Goal: Use online tool/utility: Utilize a website feature to perform a specific function

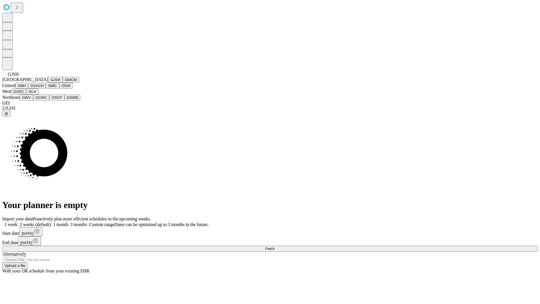
click at [48, 83] on button "GJSH" at bounding box center [55, 80] width 15 height 6
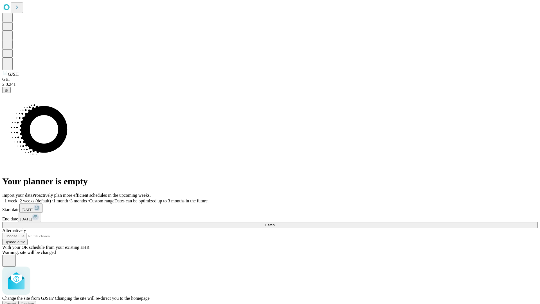
click at [34, 302] on span "Confirm" at bounding box center [27, 304] width 13 height 4
click at [51, 198] on label "2 weeks (default)" at bounding box center [33, 200] width 33 height 5
click at [275, 223] on span "Fetch" at bounding box center [269, 225] width 9 height 4
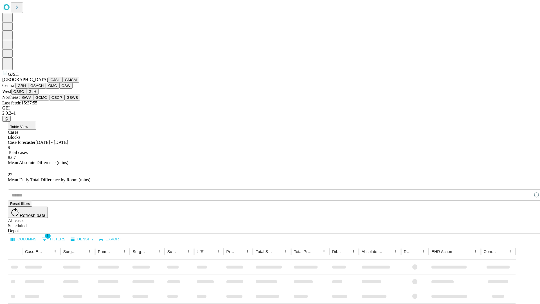
click at [63, 83] on button "GMCM" at bounding box center [71, 80] width 16 height 6
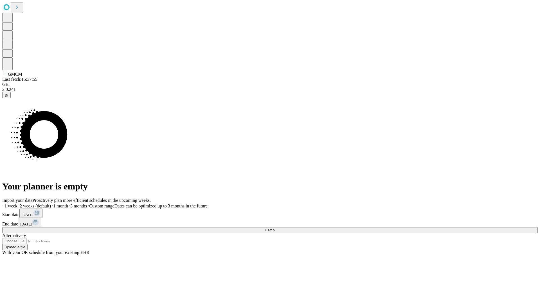
click at [51, 203] on label "2 weeks (default)" at bounding box center [33, 205] width 33 height 5
click at [275, 228] on span "Fetch" at bounding box center [269, 230] width 9 height 4
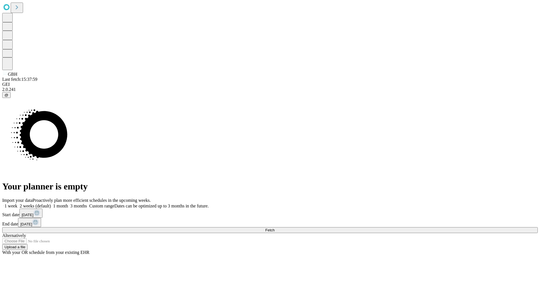
click at [51, 203] on label "2 weeks (default)" at bounding box center [33, 205] width 33 height 5
click at [275, 228] on span "Fetch" at bounding box center [269, 230] width 9 height 4
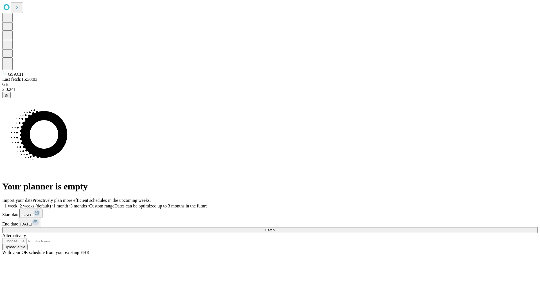
click at [275, 228] on span "Fetch" at bounding box center [269, 230] width 9 height 4
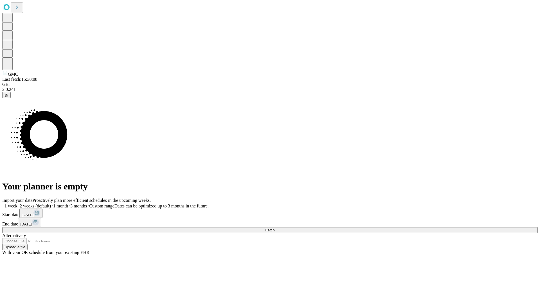
click at [51, 203] on label "2 weeks (default)" at bounding box center [33, 205] width 33 height 5
click at [275, 228] on span "Fetch" at bounding box center [269, 230] width 9 height 4
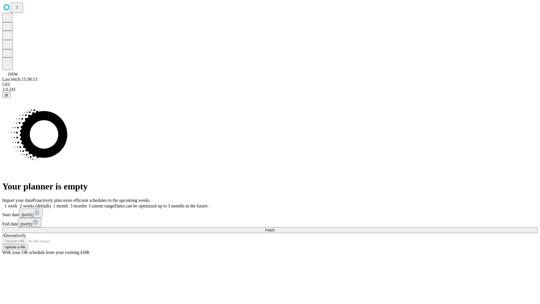
click at [51, 203] on label "2 weeks (default)" at bounding box center [33, 205] width 33 height 5
click at [275, 228] on span "Fetch" at bounding box center [269, 230] width 9 height 4
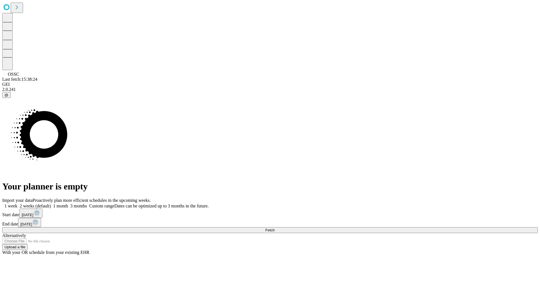
click at [51, 203] on label "2 weeks (default)" at bounding box center [33, 205] width 33 height 5
click at [275, 228] on span "Fetch" at bounding box center [269, 230] width 9 height 4
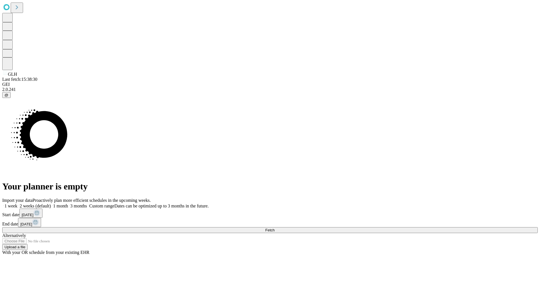
click at [51, 203] on label "2 weeks (default)" at bounding box center [33, 205] width 33 height 5
click at [275, 228] on span "Fetch" at bounding box center [269, 230] width 9 height 4
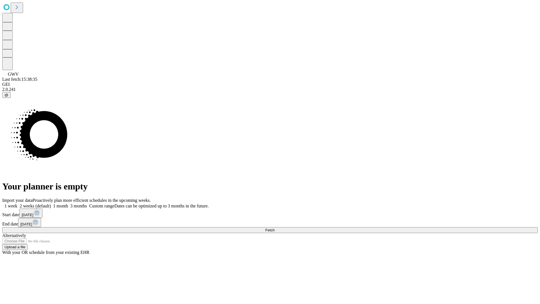
click at [51, 203] on label "2 weeks (default)" at bounding box center [33, 205] width 33 height 5
click at [275, 228] on span "Fetch" at bounding box center [269, 230] width 9 height 4
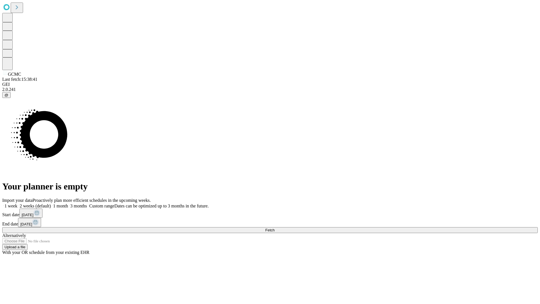
click at [51, 203] on label "2 weeks (default)" at bounding box center [33, 205] width 33 height 5
click at [275, 228] on span "Fetch" at bounding box center [269, 230] width 9 height 4
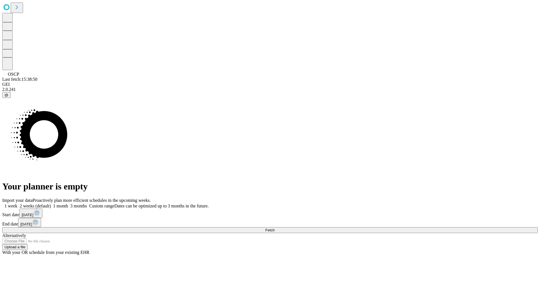
click at [51, 203] on label "2 weeks (default)" at bounding box center [33, 205] width 33 height 5
click at [275, 228] on span "Fetch" at bounding box center [269, 230] width 9 height 4
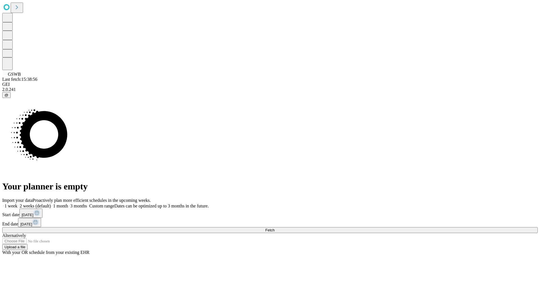
click at [51, 203] on label "2 weeks (default)" at bounding box center [33, 205] width 33 height 5
click at [275, 228] on span "Fetch" at bounding box center [269, 230] width 9 height 4
